Goal: Transaction & Acquisition: Purchase product/service

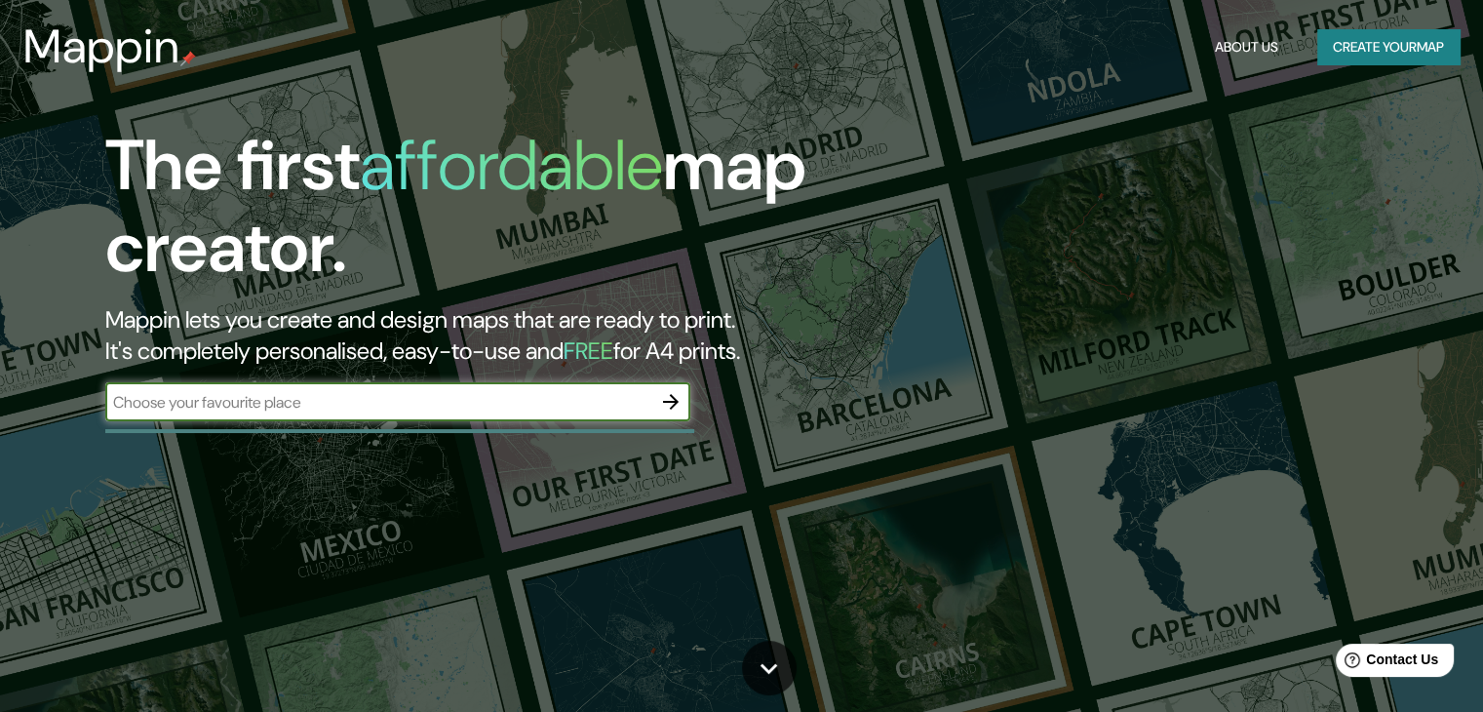
click at [609, 401] on input "text" at bounding box center [378, 402] width 546 height 22
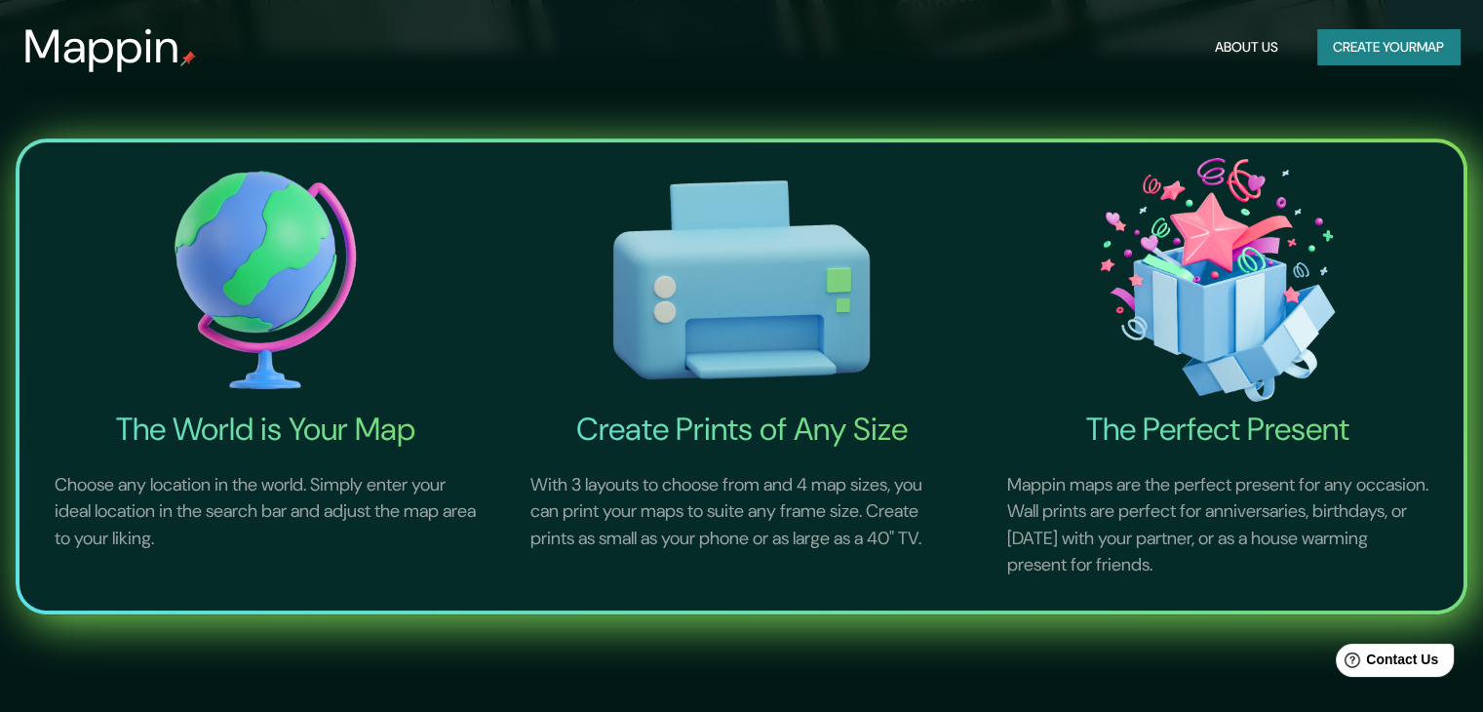
scroll to position [683, 0]
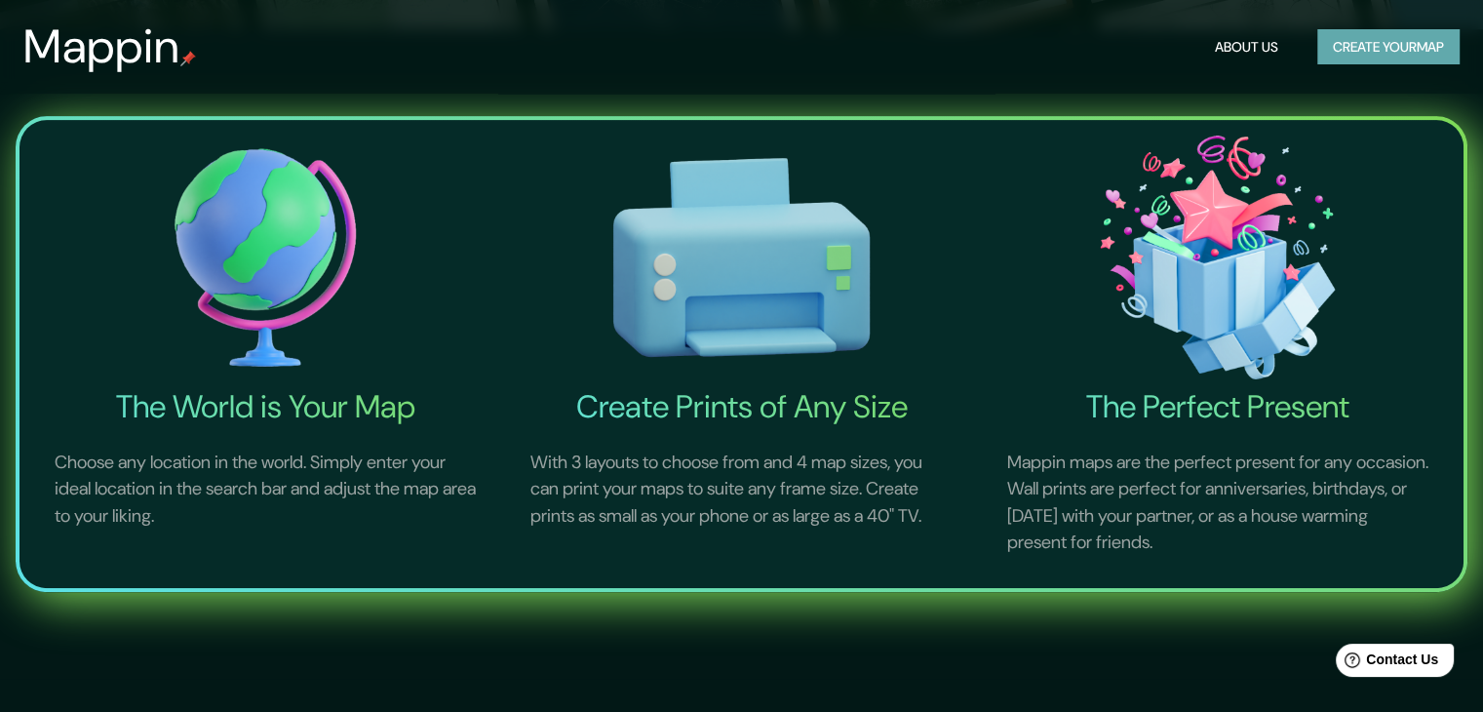
click at [1394, 53] on button "Create your map" at bounding box center [1389, 47] width 142 height 36
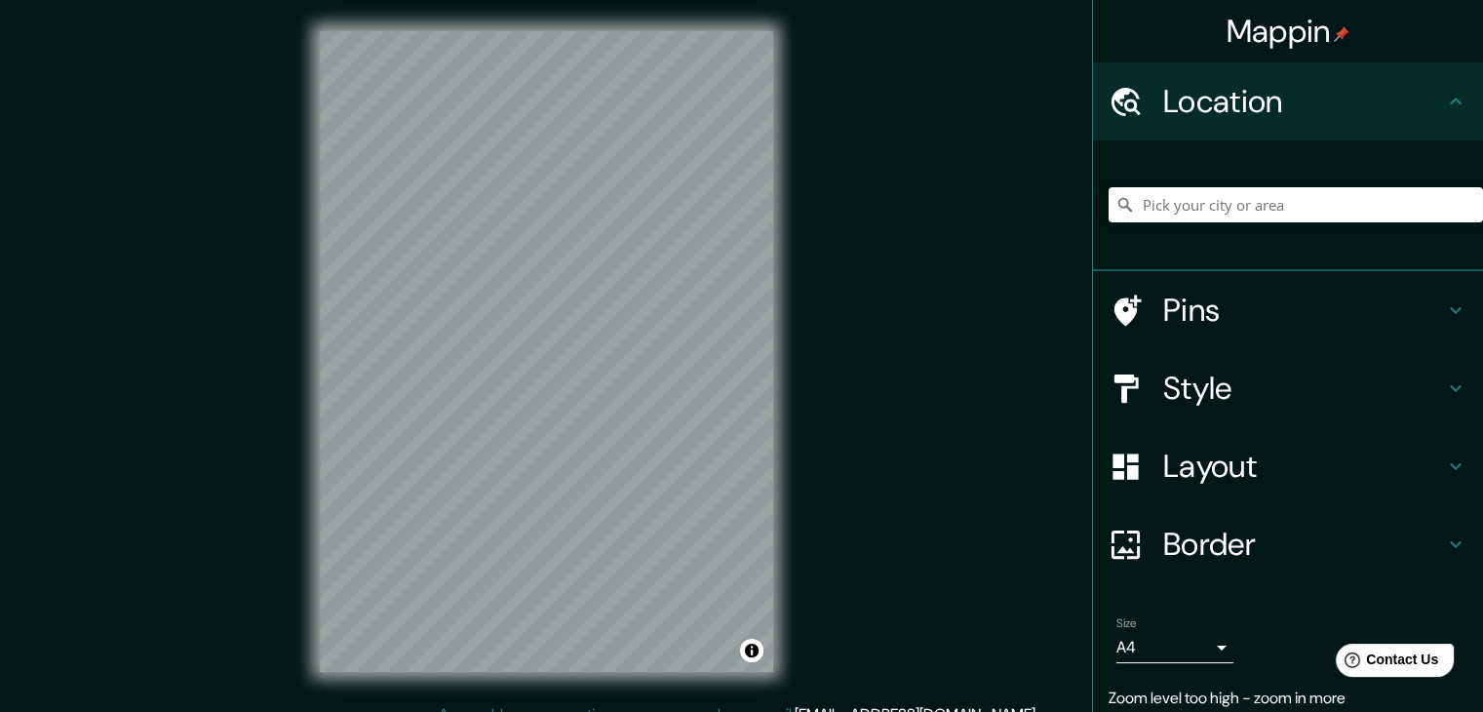
click at [874, 393] on div "Mappin Location Pins Style Layout Border Choose a border. Hint : you can make l…" at bounding box center [741, 367] width 1483 height 734
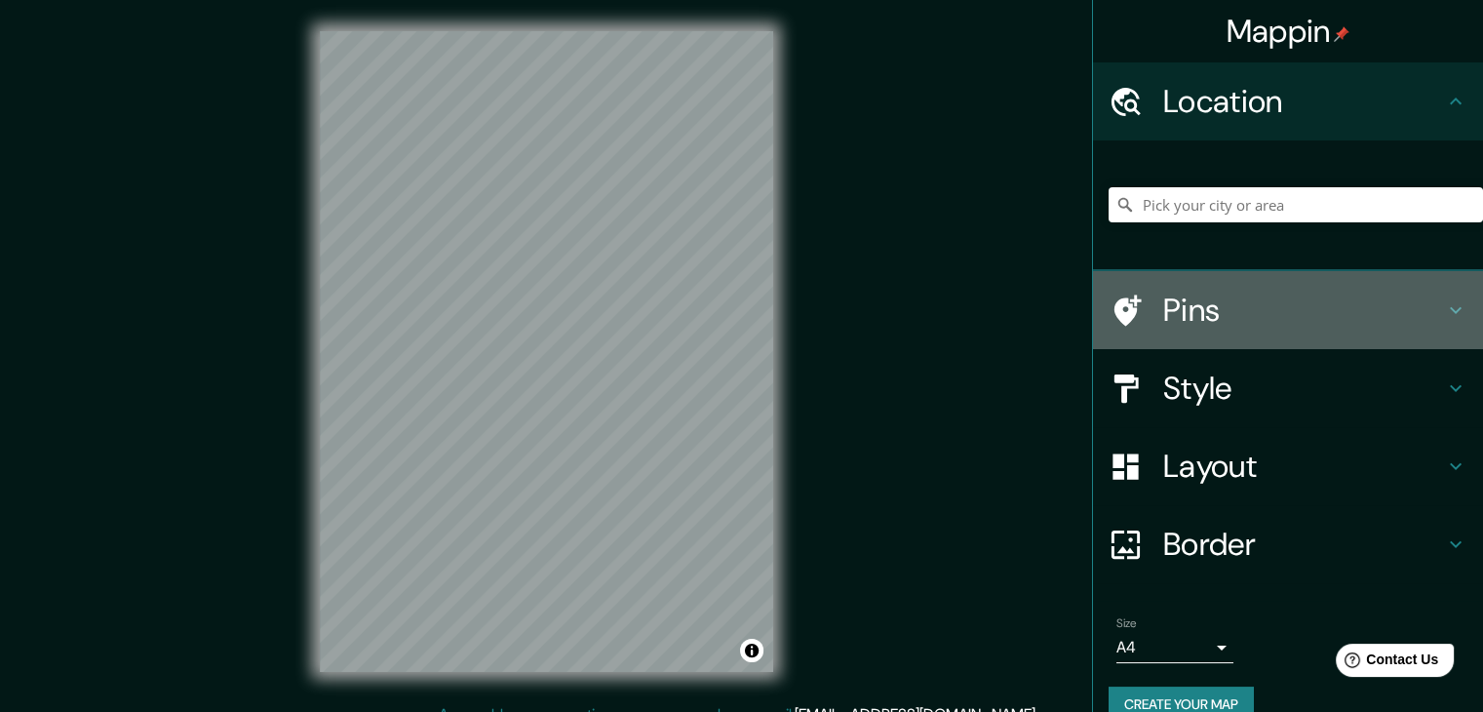
click at [1185, 304] on h4 "Pins" at bounding box center [1303, 310] width 281 height 39
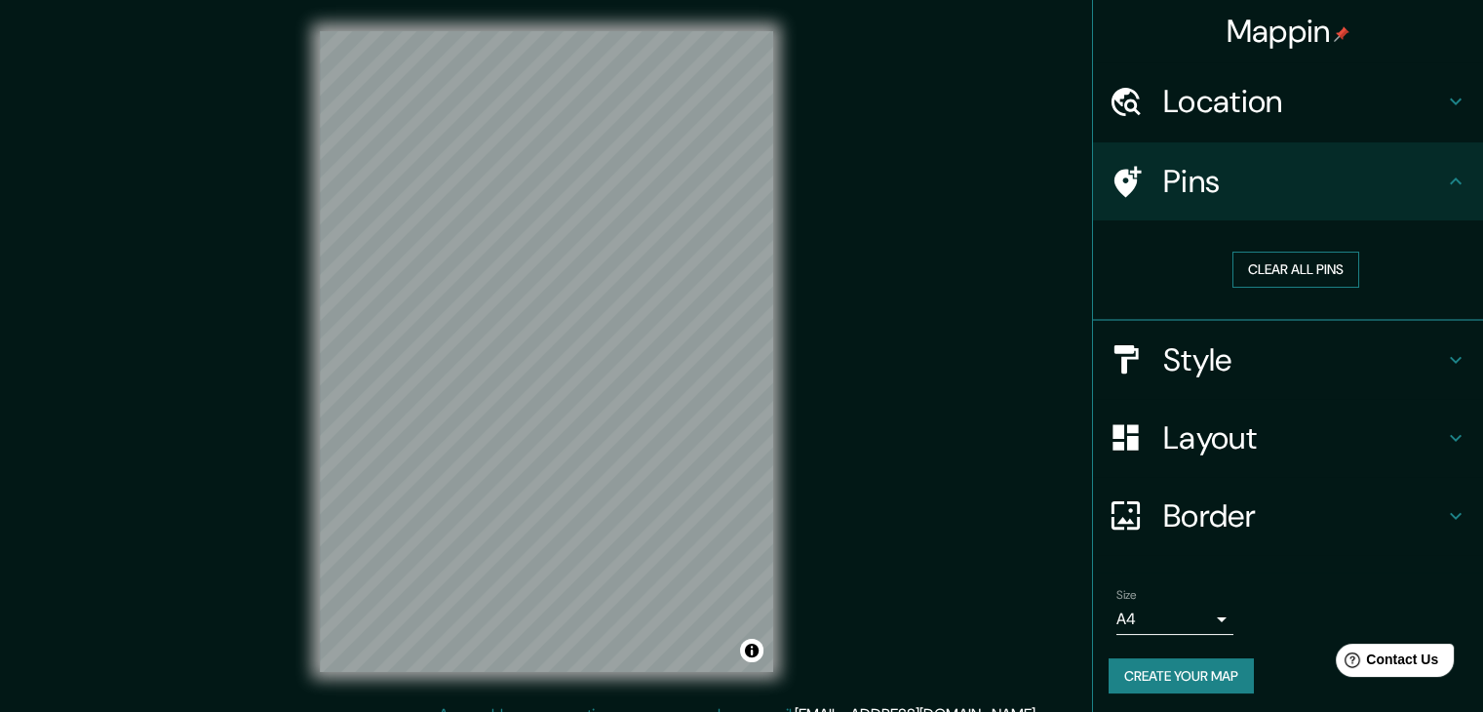
click at [1280, 265] on button "Clear all pins" at bounding box center [1296, 270] width 127 height 36
click at [1195, 180] on h4 "Pins" at bounding box center [1303, 181] width 281 height 39
click at [1176, 673] on button "Create your map" at bounding box center [1181, 676] width 145 height 36
